Goal: Information Seeking & Learning: Find specific fact

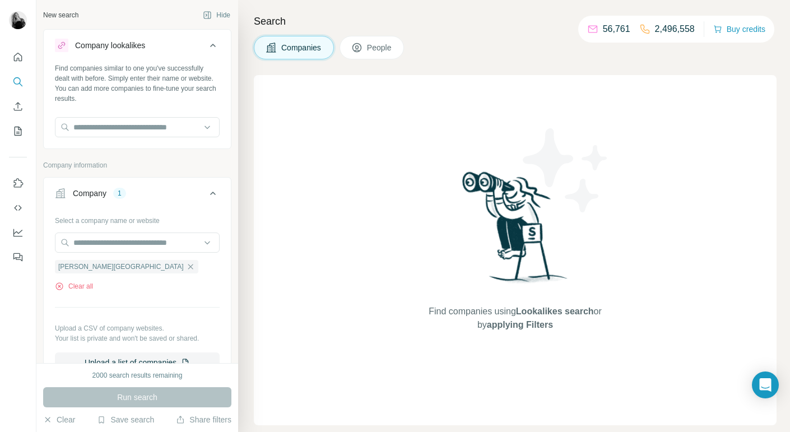
scroll to position [1, 0]
click at [90, 194] on div "Company" at bounding box center [90, 192] width 34 height 11
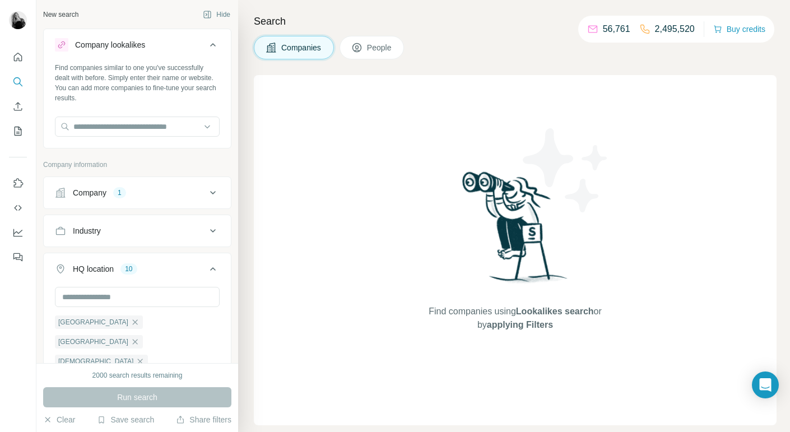
click at [211, 193] on icon at bounding box center [212, 192] width 13 height 13
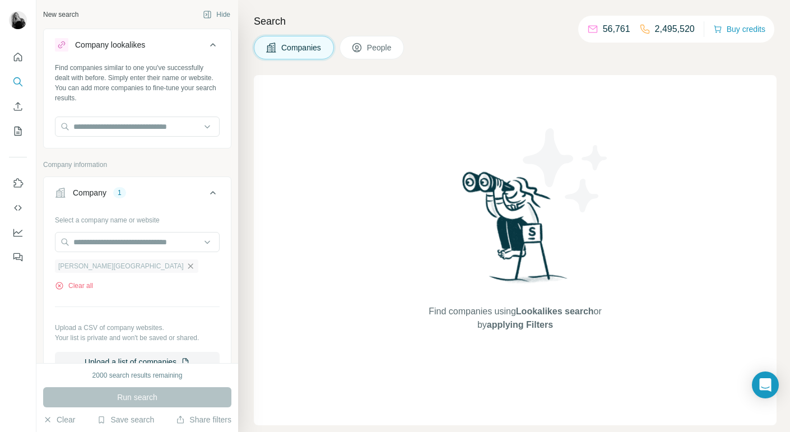
click at [188, 265] on icon "button" at bounding box center [190, 265] width 5 height 5
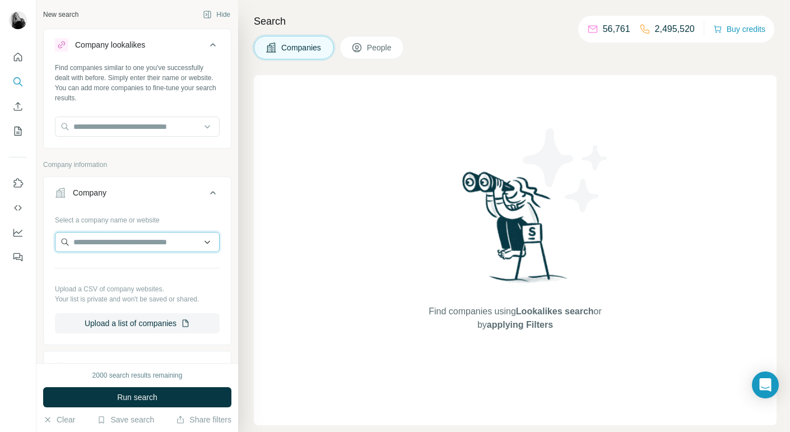
click at [114, 240] on input "text" at bounding box center [137, 242] width 165 height 20
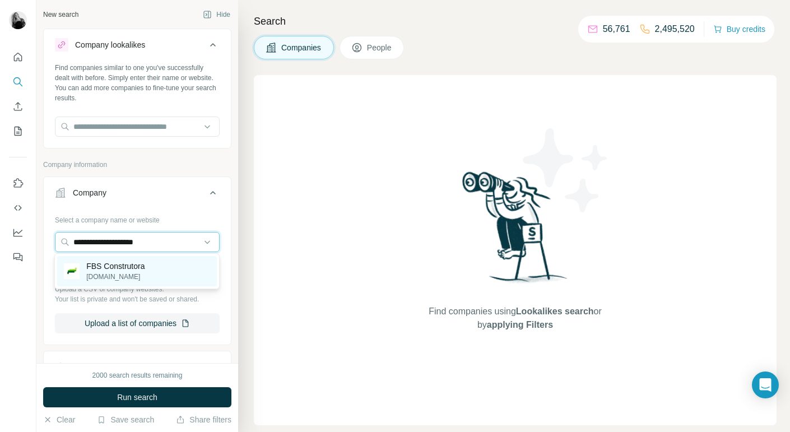
type input "**********"
click at [113, 268] on p "FBS Construtora" at bounding box center [115, 265] width 58 height 11
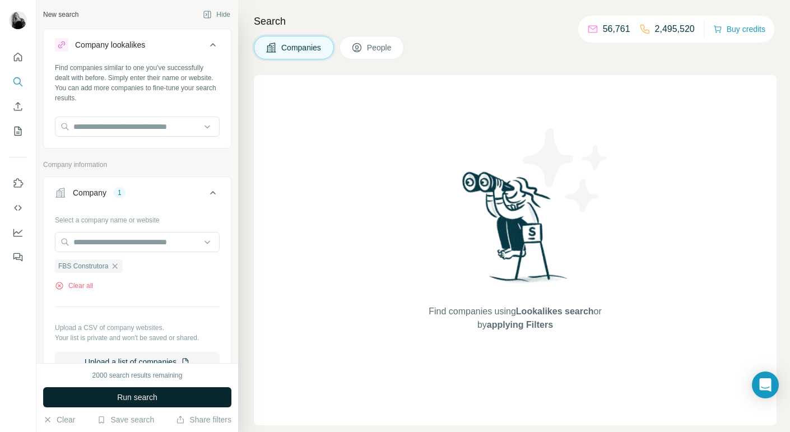
click at [136, 396] on span "Run search" at bounding box center [137, 396] width 40 height 11
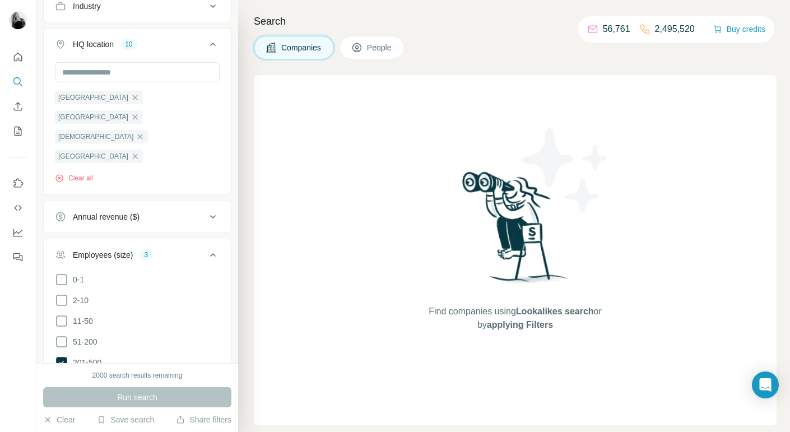
scroll to position [394, 0]
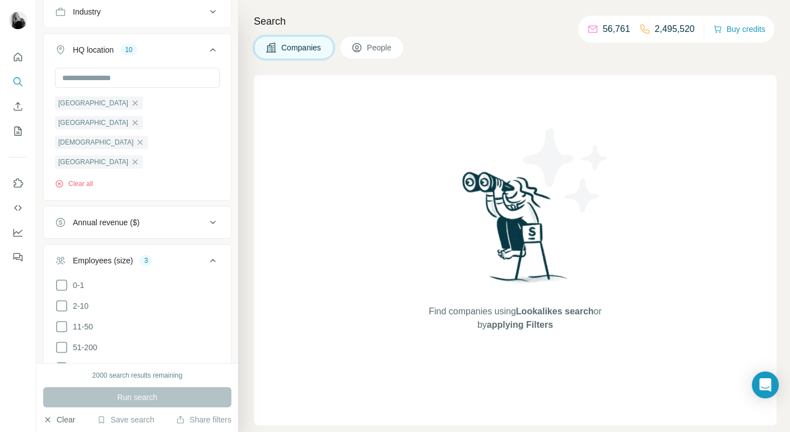
click at [58, 417] on button "Clear" at bounding box center [59, 419] width 32 height 11
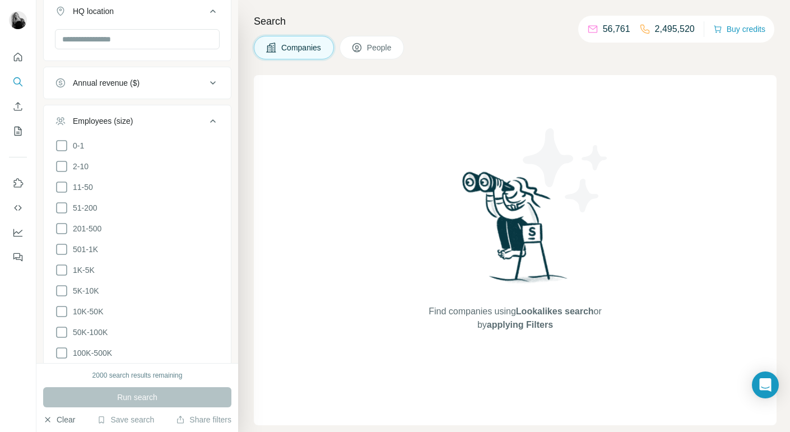
scroll to position [356, 0]
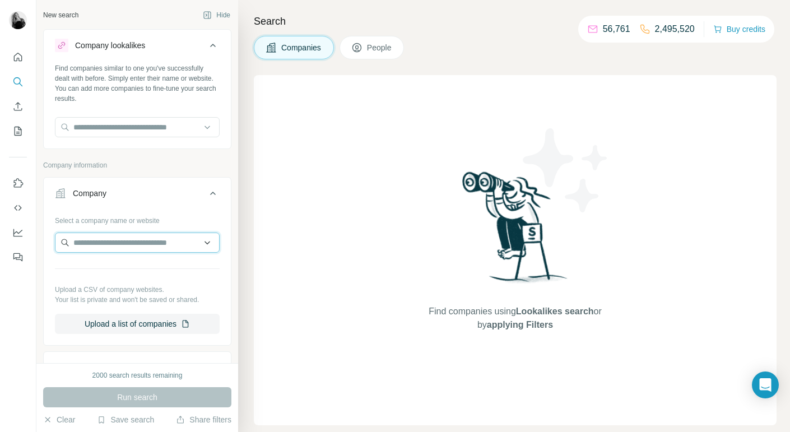
click at [121, 240] on input "text" at bounding box center [137, 242] width 165 height 20
paste input "**********"
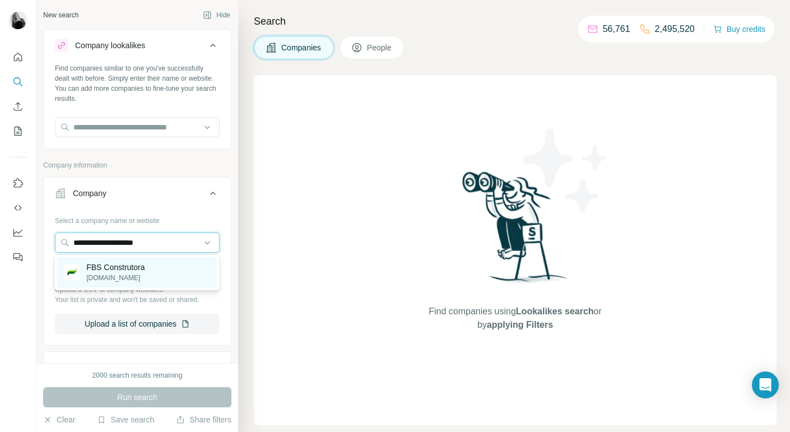
type input "**********"
click at [118, 274] on p "[DOMAIN_NAME]" at bounding box center [115, 278] width 58 height 10
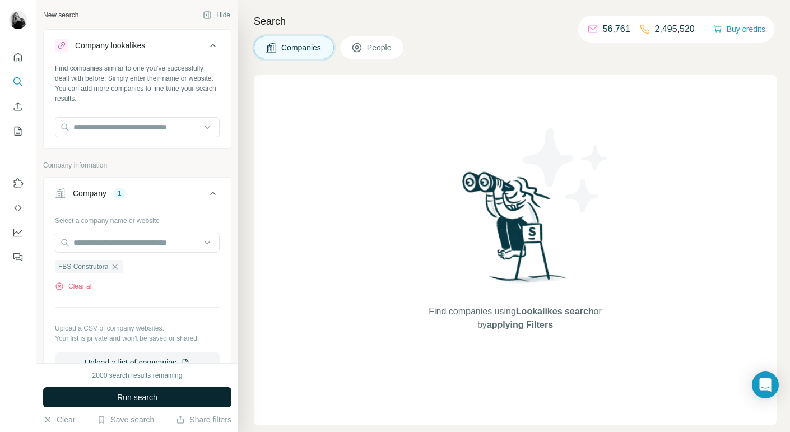
click at [135, 394] on span "Run search" at bounding box center [137, 396] width 40 height 11
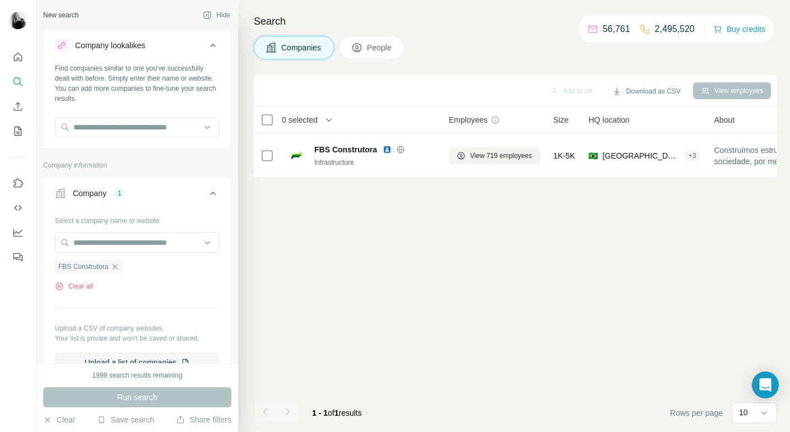
click at [375, 49] on span "People" at bounding box center [380, 47] width 26 height 11
